Goal: Information Seeking & Learning: Learn about a topic

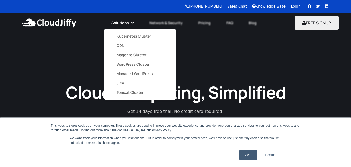
drag, startPoint x: 0, startPoint y: 0, endPoint x: 121, endPoint y: 46, distance: 129.8
click at [121, 46] on link "CDN" at bounding box center [140, 45] width 47 height 9
click at [126, 36] on link "Kubernetes Cluster" at bounding box center [140, 35] width 47 height 9
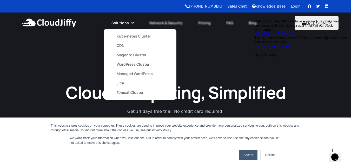
click at [126, 63] on link "WordPress Cluster" at bounding box center [140, 64] width 47 height 9
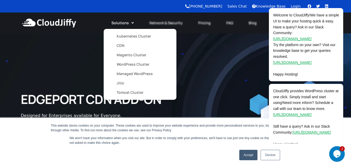
click at [128, 73] on link "Managed WordPress" at bounding box center [140, 73] width 47 height 9
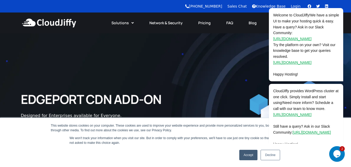
click at [254, 155] on link "Accept" at bounding box center [248, 154] width 18 height 10
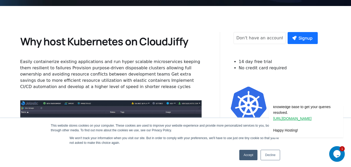
scroll to position [216, 0]
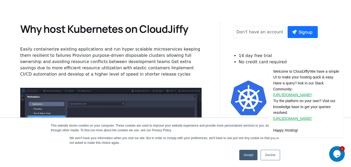
click at [250, 156] on link "Accept" at bounding box center [248, 154] width 18 height 10
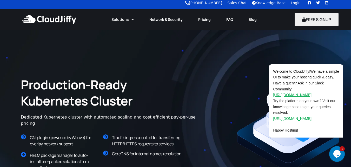
scroll to position [0, 0]
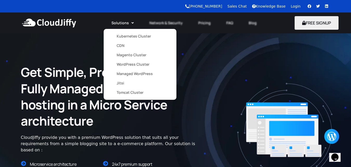
click at [122, 82] on link "Jitsi" at bounding box center [140, 82] width 47 height 9
